Goal: Answer question/provide support

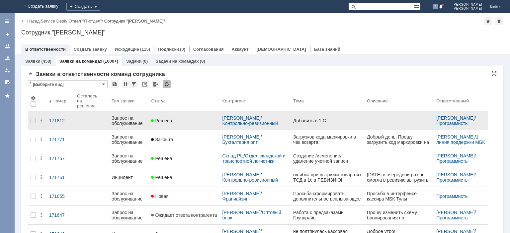
click at [132, 117] on div "Запрос на обслуживание" at bounding box center [129, 121] width 34 height 11
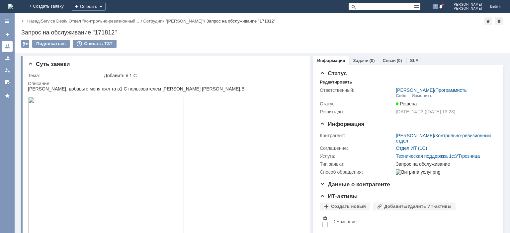
click at [11, 45] on link at bounding box center [7, 46] width 11 height 11
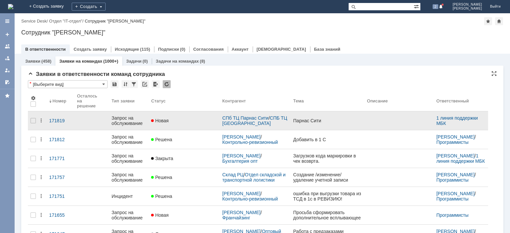
click at [124, 117] on div "Запрос на обслуживание" at bounding box center [129, 121] width 34 height 11
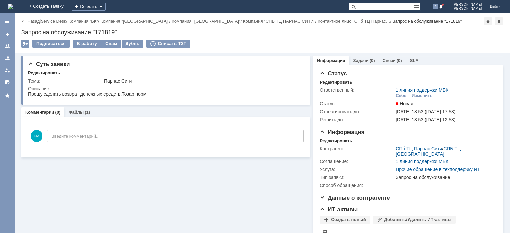
click at [73, 112] on link "Файлы" at bounding box center [75, 112] width 15 height 5
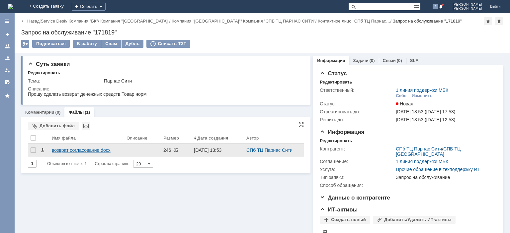
click at [92, 150] on div "возврат согласование.docx" at bounding box center [86, 150] width 69 height 5
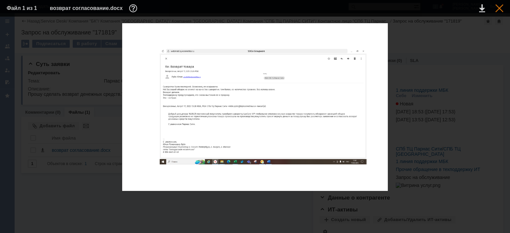
click at [500, 11] on div at bounding box center [499, 8] width 8 height 8
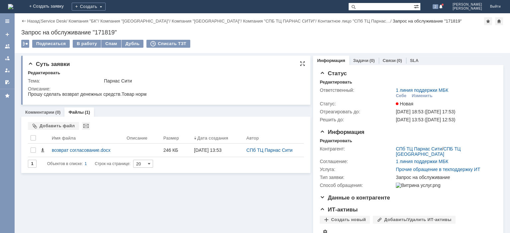
click at [193, 80] on div "Парнас Сити" at bounding box center [202, 80] width 197 height 5
click at [104, 34] on div "Запрос на обслуживание "171819"" at bounding box center [262, 32] width 482 height 7
copy div "171819"
click at [427, 96] on div "Изменить" at bounding box center [422, 95] width 21 height 5
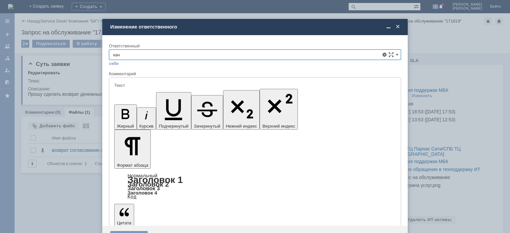
click at [161, 101] on span "Отдел Качества" at bounding box center [255, 103] width 284 height 5
type input "Отдел Качества"
click at [133, 231] on div "Сохранить" at bounding box center [129, 236] width 38 height 11
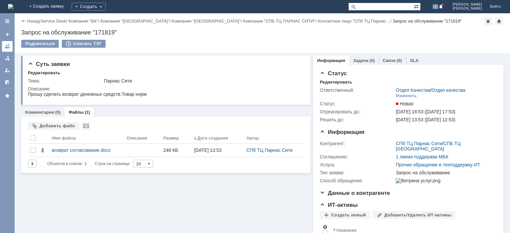
click at [2, 46] on link at bounding box center [7, 46] width 11 height 11
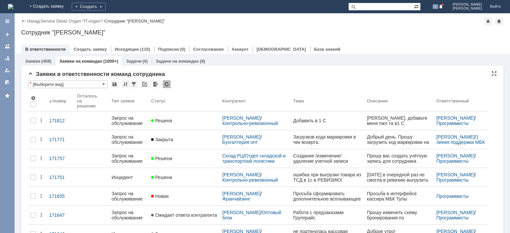
click at [169, 86] on div at bounding box center [167, 84] width 8 height 8
click at [168, 86] on div at bounding box center [167, 84] width 8 height 8
click at [166, 83] on div at bounding box center [167, 84] width 8 height 8
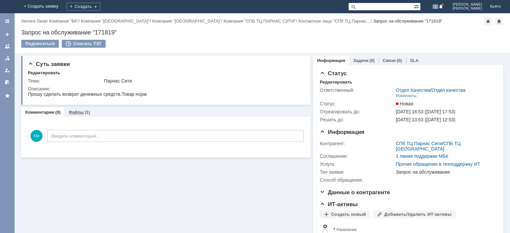
click at [76, 115] on link "Файлы" at bounding box center [75, 112] width 15 height 5
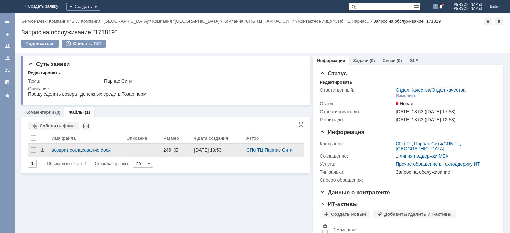
click at [73, 150] on div "возврат согласование.docx" at bounding box center [86, 150] width 69 height 5
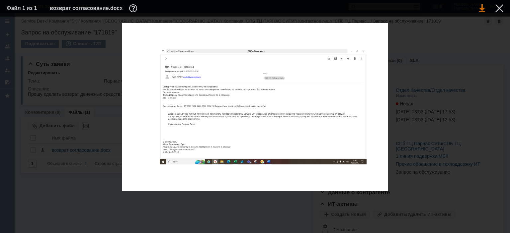
click at [481, 7] on link at bounding box center [482, 8] width 6 height 8
click at [496, 11] on div at bounding box center [499, 8] width 8 height 8
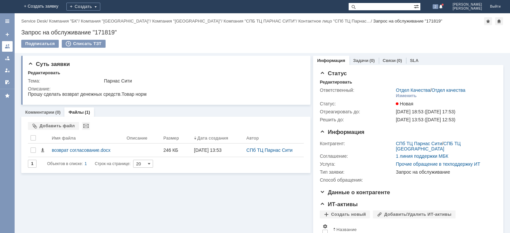
click at [7, 44] on div at bounding box center [7, 46] width 5 height 5
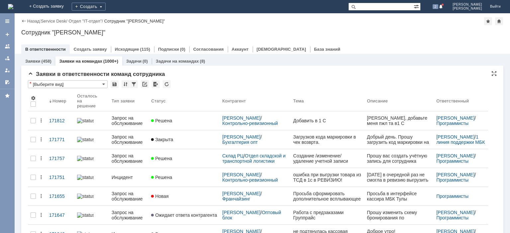
click at [171, 84] on div "* [Выберите вид]" at bounding box center [262, 84] width 469 height 9
click at [169, 85] on div at bounding box center [167, 84] width 8 height 8
click at [167, 87] on div at bounding box center [167, 84] width 8 height 8
click at [168, 84] on div at bounding box center [167, 84] width 8 height 8
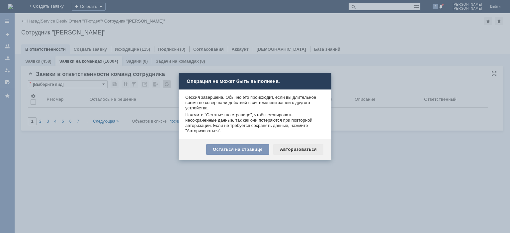
click at [292, 148] on div "Авторизоваться" at bounding box center [298, 149] width 50 height 11
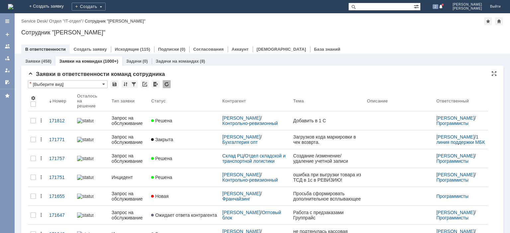
click at [167, 85] on div at bounding box center [167, 84] width 8 height 8
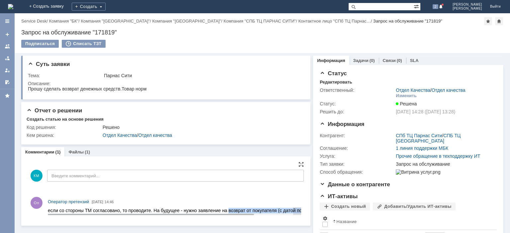
drag, startPoint x: 229, startPoint y: 210, endPoint x: 319, endPoint y: 210, distance: 90.0
click at [319, 210] on span "если со стороны ТМ согласовано, то проводите. На будущее - нужно заявление на в…" at bounding box center [203, 210] width 311 height 5
drag, startPoint x: 236, startPoint y: 215, endPoint x: 167, endPoint y: 199, distance: 70.9
click at [176, 202] on body "Идет загрузка, пожалуйста, подождите. На домашнюю + Создать заявку Создать 2 [P…" at bounding box center [255, 116] width 510 height 233
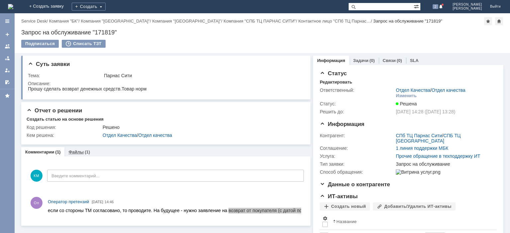
click at [75, 149] on div "Файлы (1)" at bounding box center [79, 152] width 30 height 10
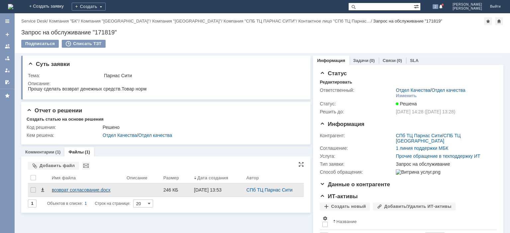
click at [75, 190] on div "возврат согласование.docx" at bounding box center [86, 190] width 69 height 5
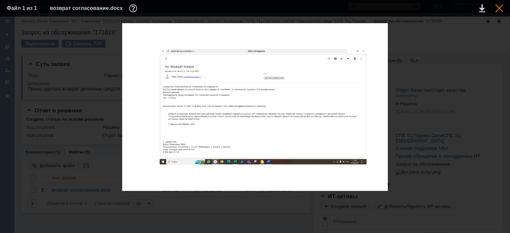
click at [497, 7] on div at bounding box center [499, 8] width 8 height 8
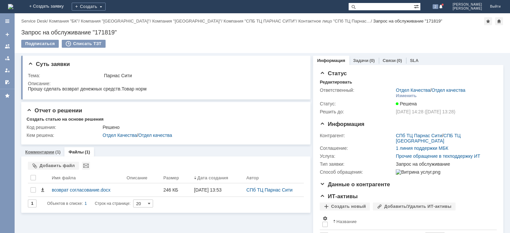
click at [50, 150] on link "Комментарии" at bounding box center [39, 152] width 29 height 5
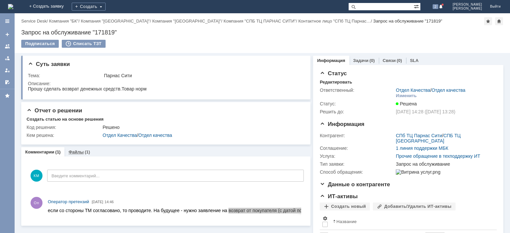
click at [78, 152] on link "Файлы" at bounding box center [75, 152] width 15 height 5
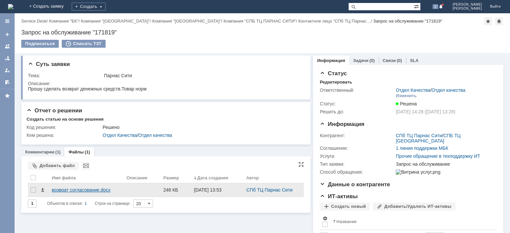
click at [86, 189] on div "возврат согласование.docx" at bounding box center [86, 190] width 69 height 5
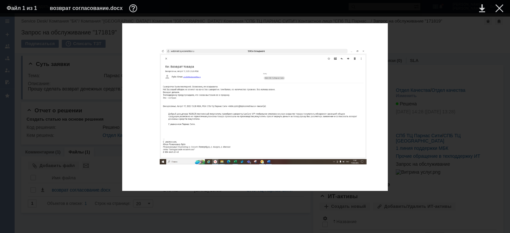
click at [255, 30] on div at bounding box center [255, 107] width 266 height 168
click at [499, 8] on div at bounding box center [499, 8] width 8 height 8
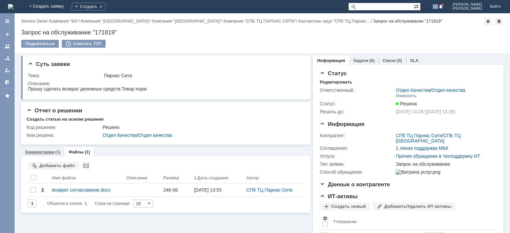
click at [33, 150] on link "Комментарии" at bounding box center [39, 152] width 29 height 5
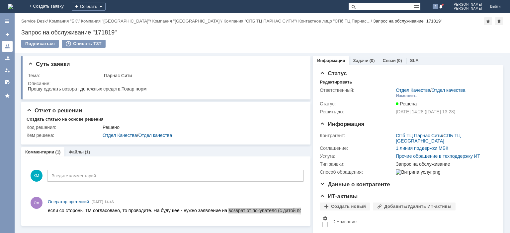
click at [7, 44] on div at bounding box center [7, 46] width 5 height 5
